Goal: Check status

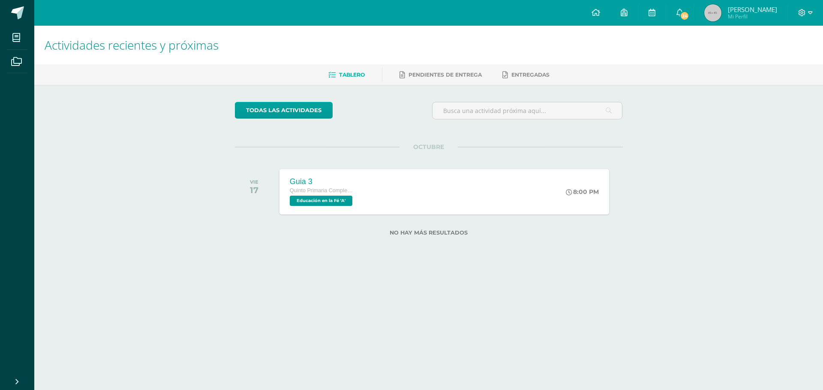
click at [721, 7] on img at bounding box center [712, 12] width 17 height 17
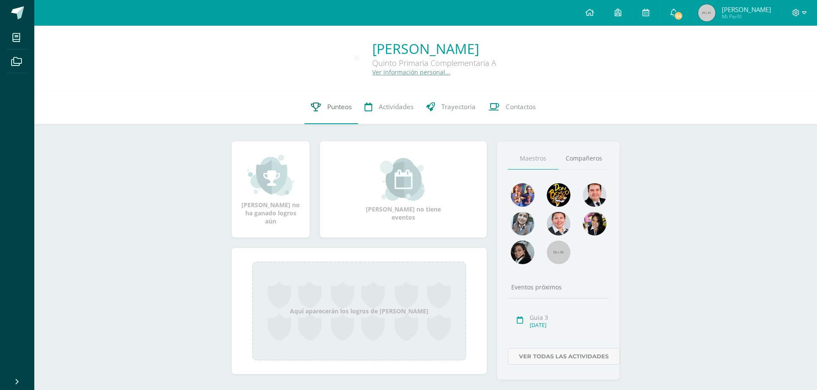
click at [341, 111] on span "Punteos" at bounding box center [339, 106] width 24 height 9
